Goal: Browse casually: Explore the website without a specific task or goal

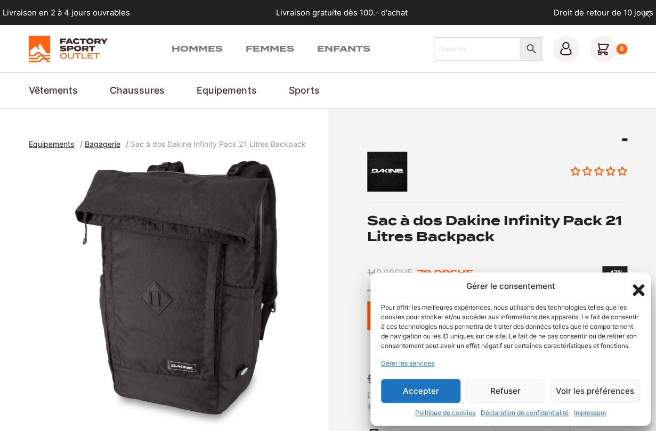
click at [511, 386] on button "Refuser" at bounding box center [505, 391] width 79 height 24
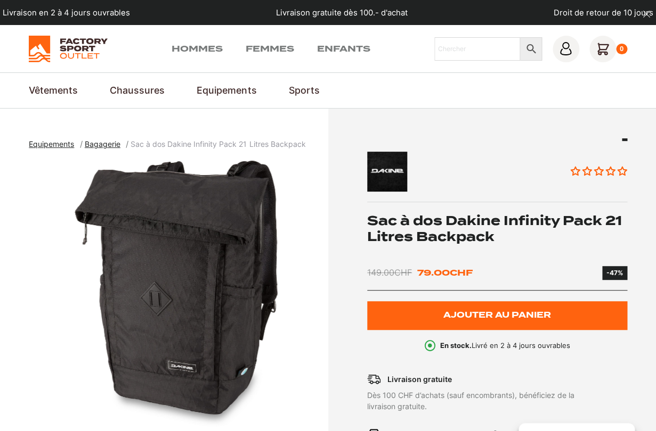
click at [196, 249] on img "1 of 2" at bounding box center [176, 294] width 294 height 266
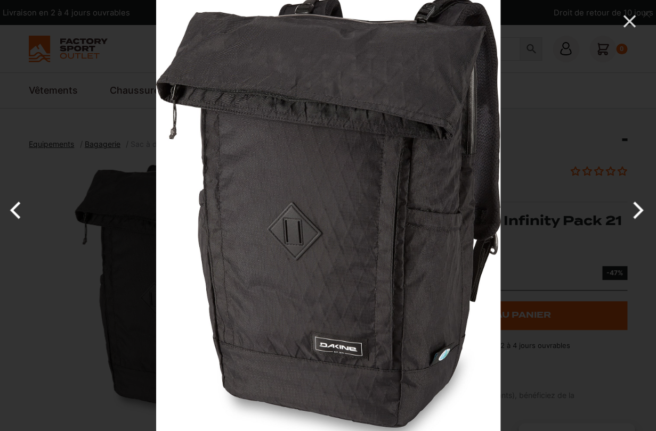
click at [640, 210] on button "Next" at bounding box center [636, 210] width 40 height 53
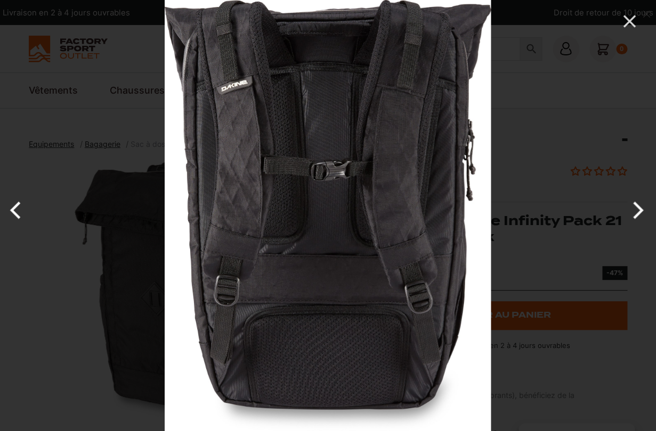
click at [639, 209] on button "Next" at bounding box center [636, 210] width 40 height 53
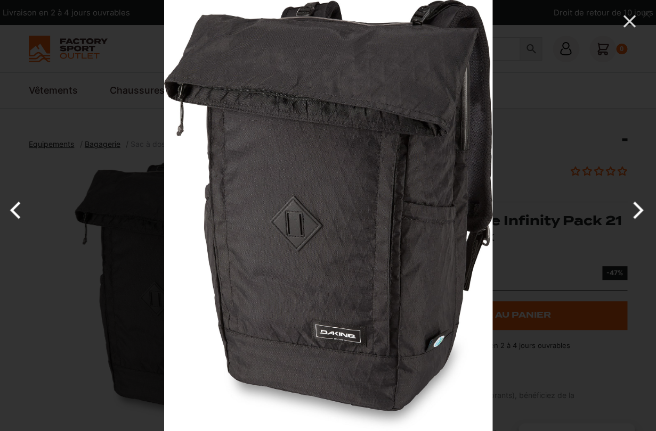
click at [639, 209] on button "Next" at bounding box center [636, 210] width 40 height 53
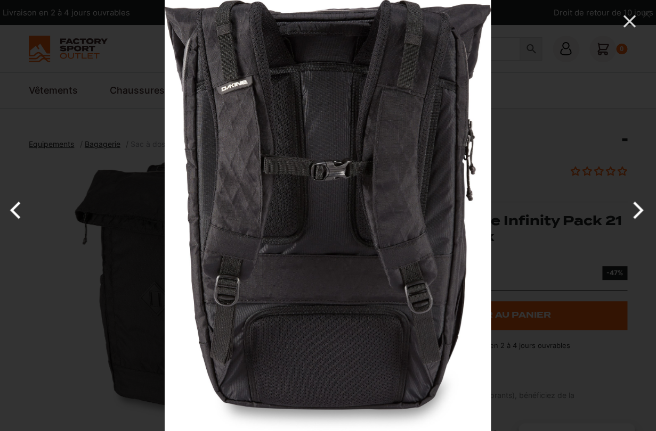
click at [591, 178] on div at bounding box center [493, 215] width 656 height 431
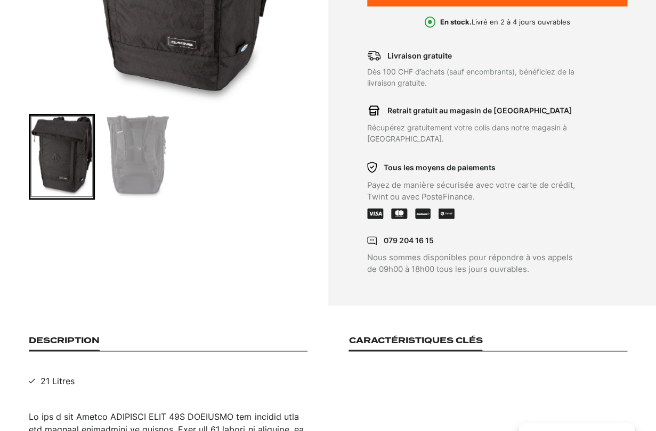
scroll to position [328, 0]
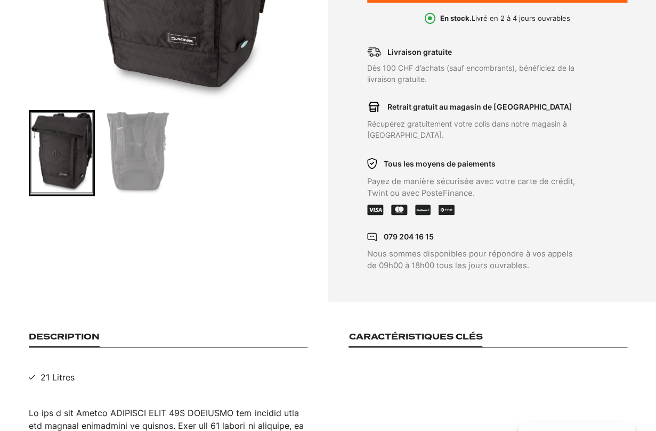
click at [126, 172] on img "Go to slide 2" at bounding box center [138, 153] width 62 height 83
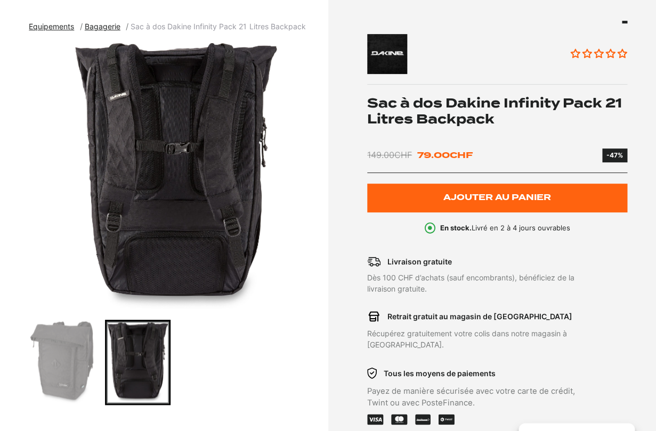
scroll to position [128, 0]
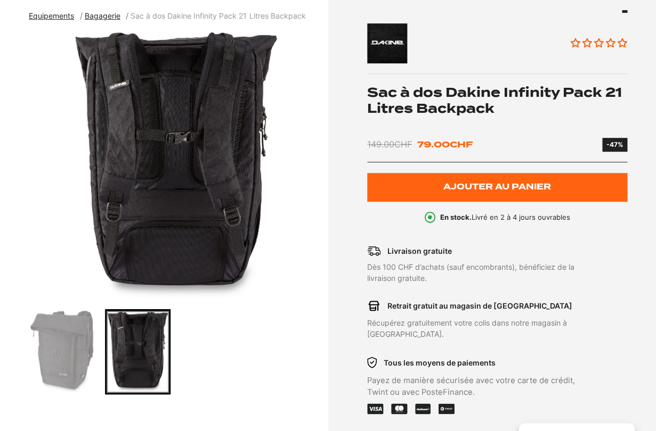
click at [59, 371] on img "Go to slide 1" at bounding box center [61, 352] width 62 height 82
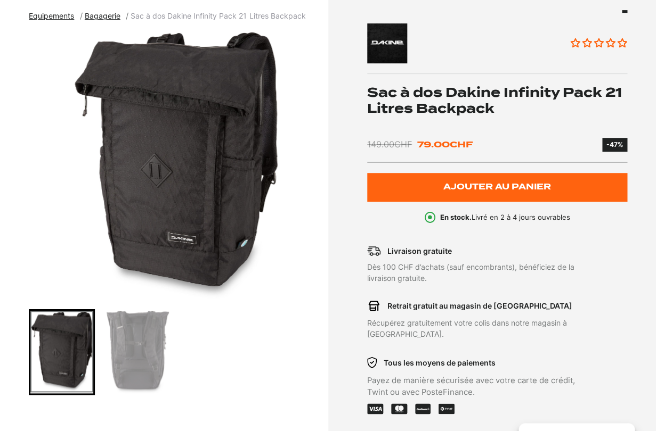
click at [201, 162] on img "1 of 2" at bounding box center [176, 165] width 294 height 266
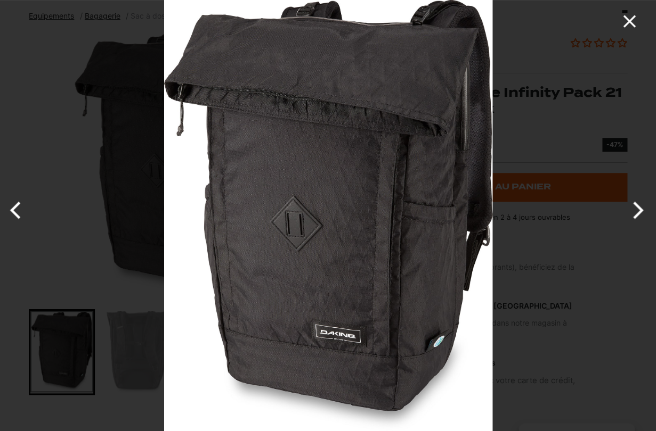
click at [624, 15] on icon "Close" at bounding box center [629, 21] width 12 height 12
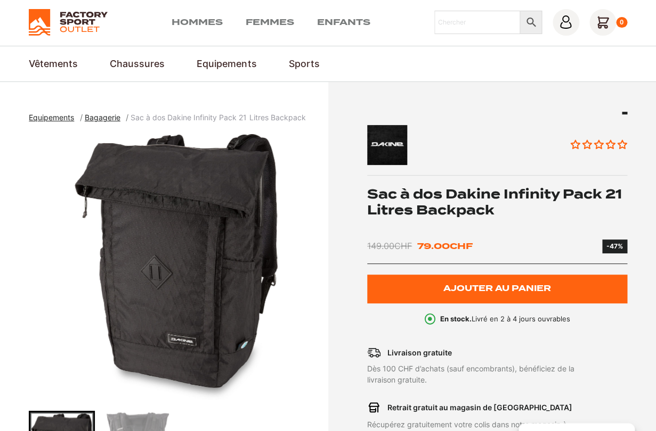
scroll to position [0, 0]
